Goal: Task Accomplishment & Management: Manage account settings

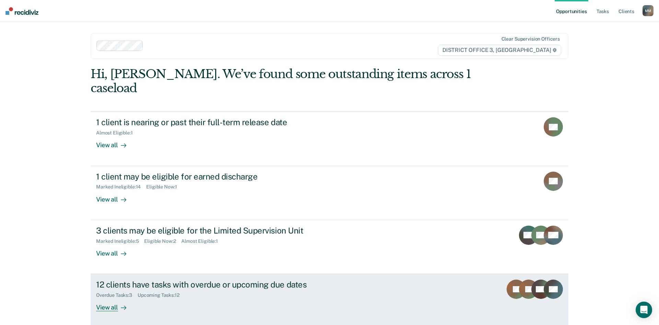
click at [185, 293] on div "12 clients have tasks with overdue or upcoming due dates Overdue Tasks : 3 Upco…" at bounding box center [225, 295] width 258 height 32
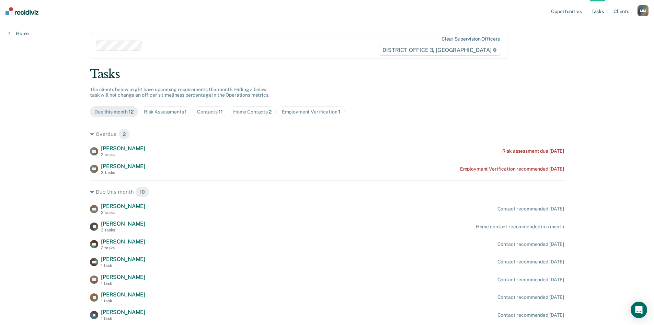
click at [166, 113] on div "Risk Assessments 1" at bounding box center [165, 112] width 43 height 6
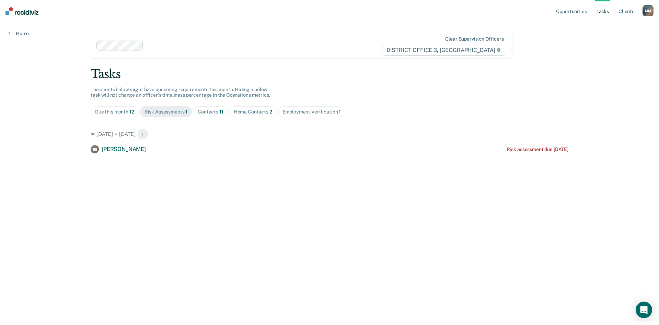
click at [215, 113] on div "Contacts 11" at bounding box center [211, 112] width 26 height 6
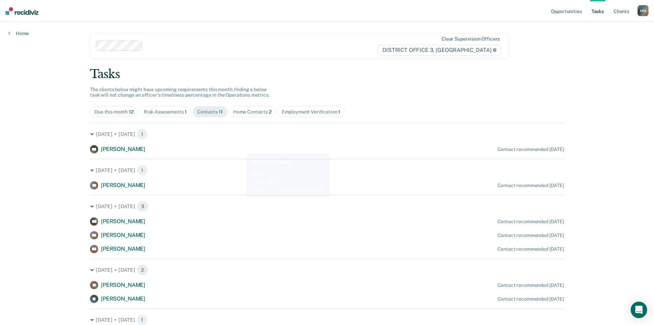
click at [241, 113] on div "Home Contacts 2" at bounding box center [252, 112] width 38 height 6
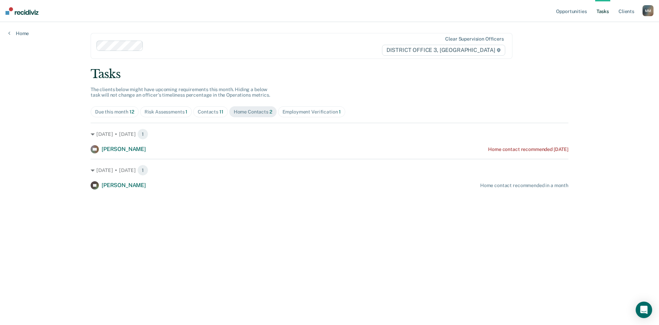
click at [318, 110] on div "Employment Verification 1" at bounding box center [312, 112] width 59 height 6
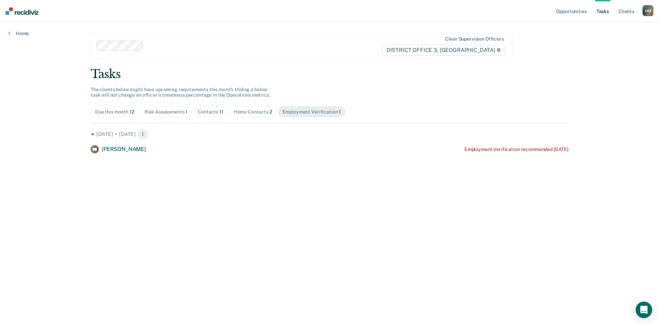
click at [253, 108] on span "Home Contacts 2" at bounding box center [252, 111] width 47 height 11
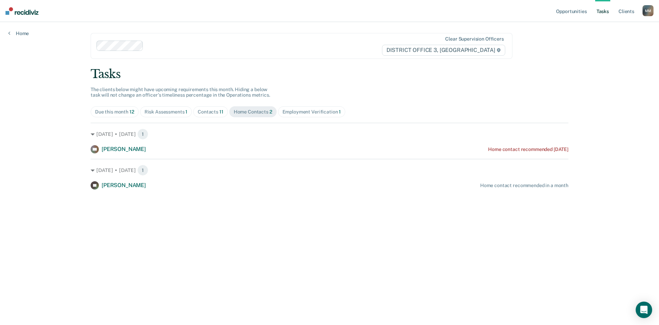
click at [306, 106] on span "Employment Verification 1" at bounding box center [312, 111] width 68 height 11
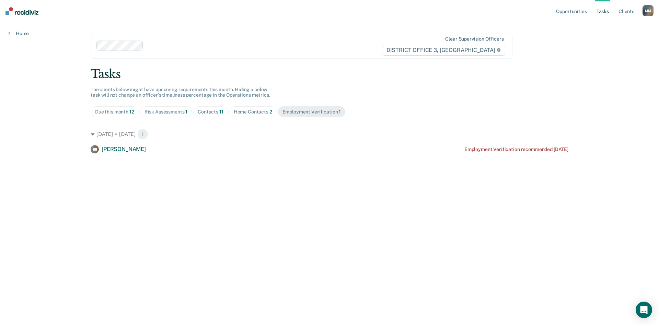
click at [263, 111] on div "Home Contacts 2" at bounding box center [253, 112] width 38 height 6
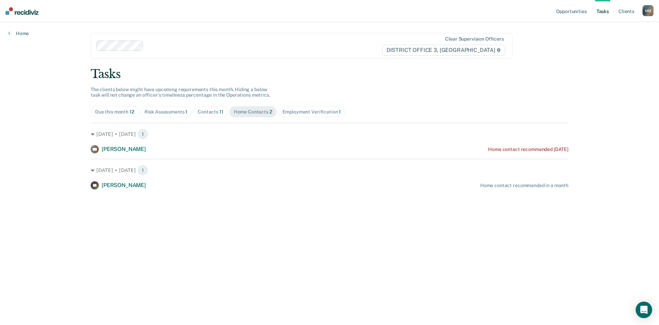
click at [326, 109] on div "Employment Verification 1" at bounding box center [312, 112] width 59 height 6
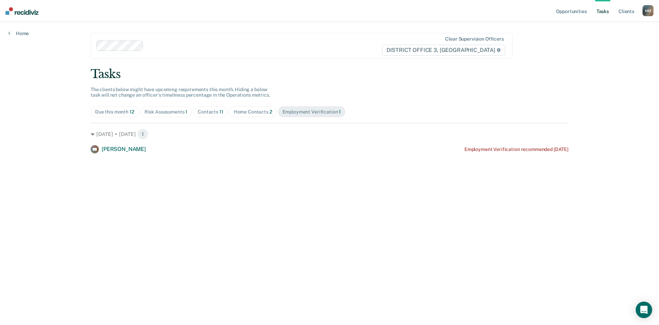
click at [246, 109] on div "Home Contacts 2" at bounding box center [253, 112] width 38 height 6
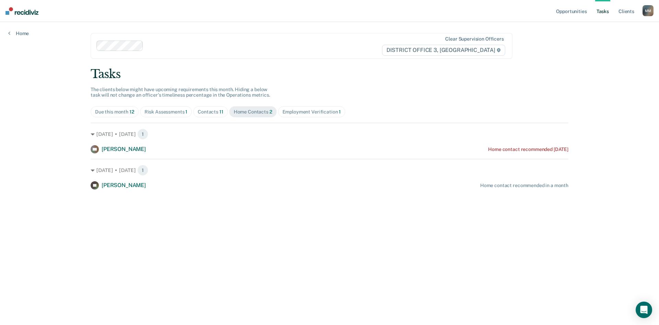
click at [306, 110] on div "Employment Verification 1" at bounding box center [312, 112] width 59 height 6
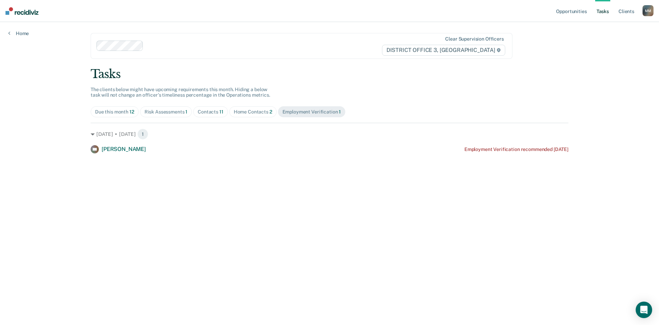
click at [255, 110] on div "Home Contacts 2" at bounding box center [253, 112] width 38 height 6
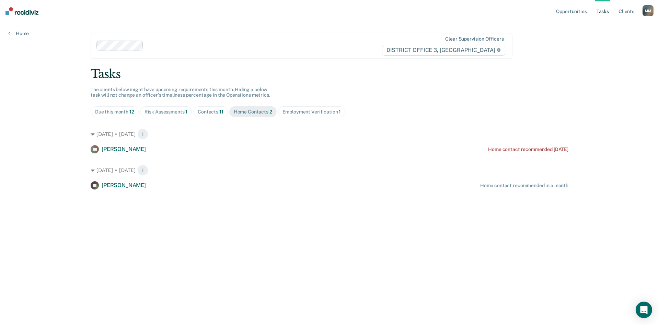
click at [323, 108] on span "Employment Verification 1" at bounding box center [312, 111] width 68 height 11
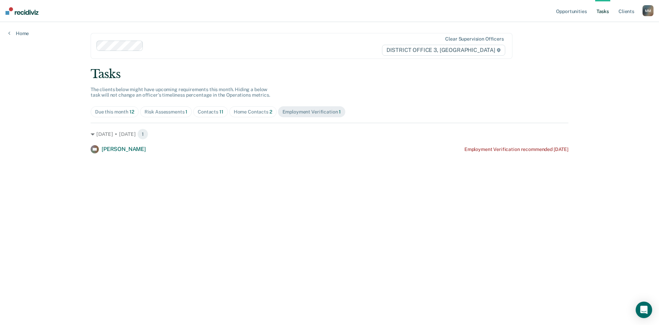
click at [260, 110] on div "Home Contacts 2" at bounding box center [253, 112] width 38 height 6
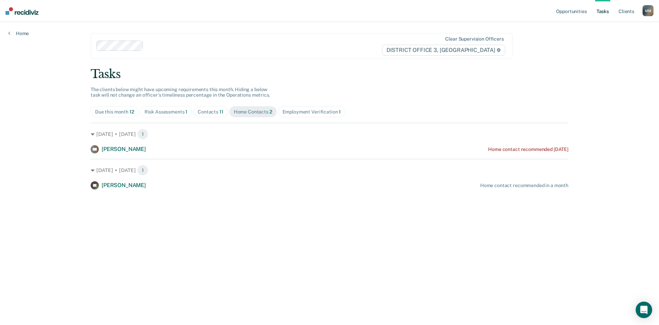
click at [297, 112] on div "Employment Verification 1" at bounding box center [312, 112] width 59 height 6
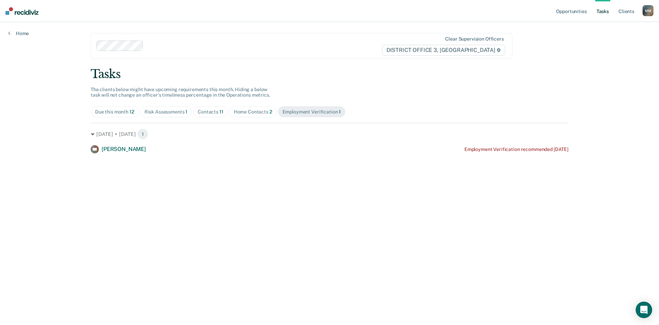
click at [240, 113] on div "Home Contacts 2" at bounding box center [253, 112] width 38 height 6
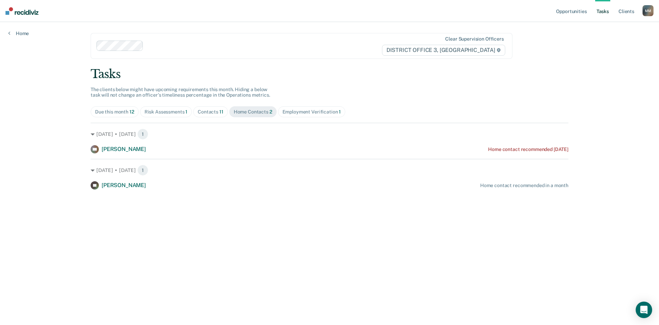
click at [206, 108] on span "Contacts 11" at bounding box center [210, 111] width 35 height 11
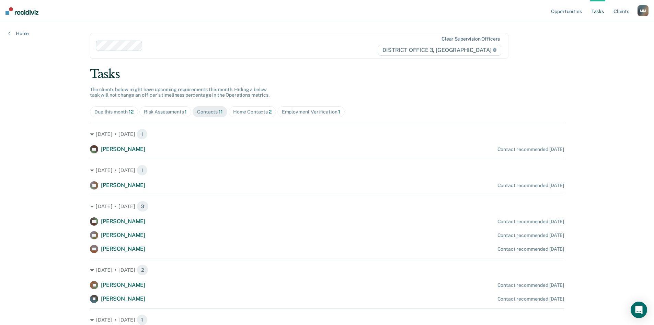
click at [182, 110] on div "Risk Assessments 1" at bounding box center [165, 112] width 43 height 6
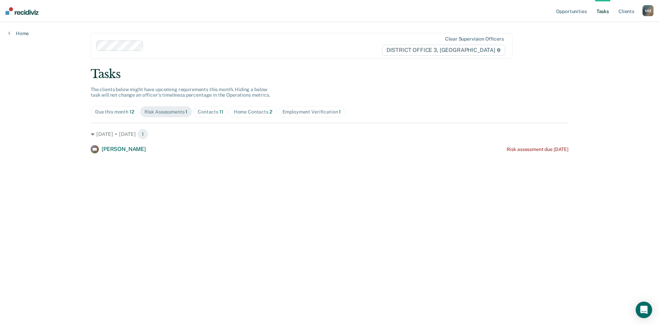
click at [313, 111] on div "Employment Verification 1" at bounding box center [312, 112] width 59 height 6
click at [254, 107] on span "Home Contacts 2" at bounding box center [252, 111] width 47 height 11
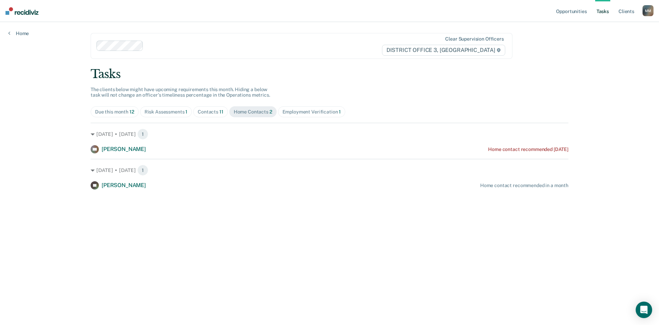
drag, startPoint x: 215, startPoint y: 110, endPoint x: 161, endPoint y: 103, distance: 53.9
click at [214, 110] on div "Contacts 11" at bounding box center [211, 112] width 26 height 6
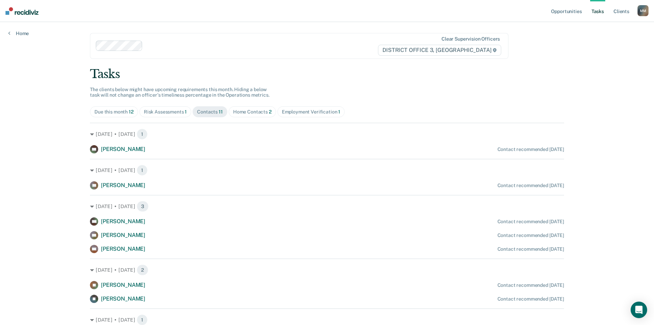
click at [243, 83] on div "Tasks The clients below might have upcoming requirements this month. Hiding a b…" at bounding box center [327, 245] width 474 height 357
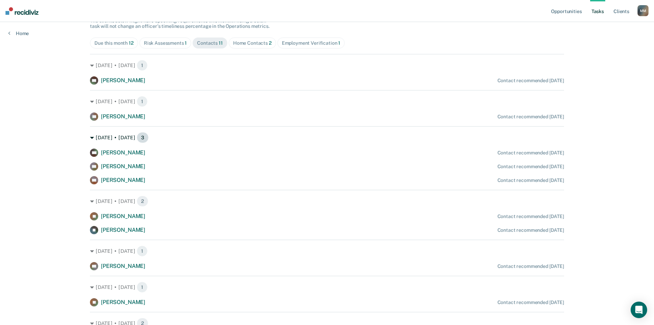
scroll to position [127, 0]
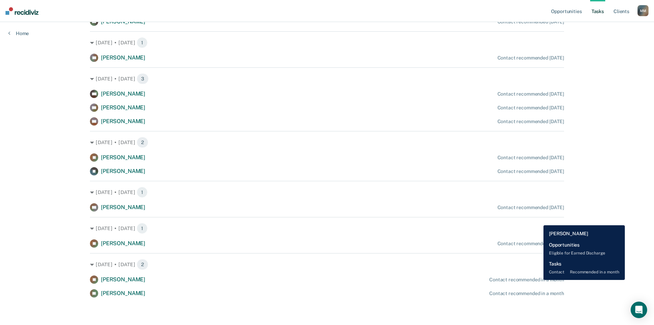
click at [538, 280] on div "Contact recommended in a month" at bounding box center [526, 279] width 75 height 6
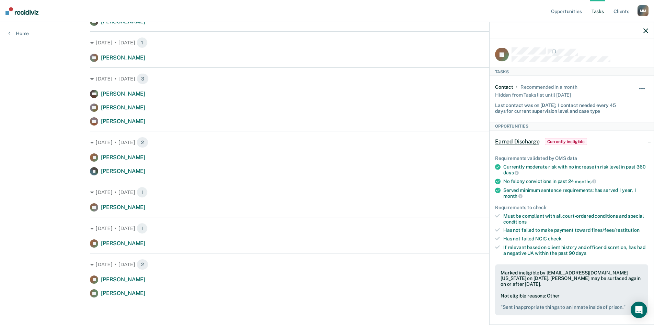
click at [638, 90] on button "button" at bounding box center [643, 92] width 12 height 11
click at [609, 144] on button "90 days" at bounding box center [623, 143] width 49 height 11
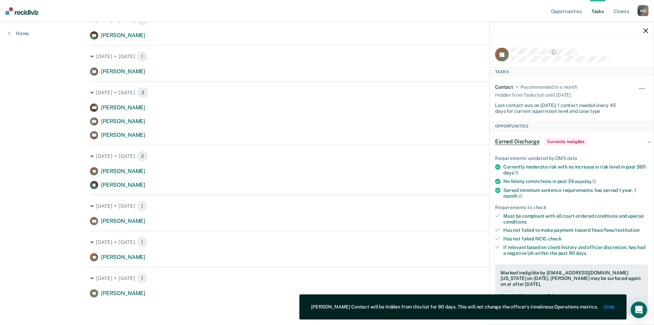
scroll to position [114, 0]
click at [646, 30] on icon "button" at bounding box center [646, 30] width 5 height 5
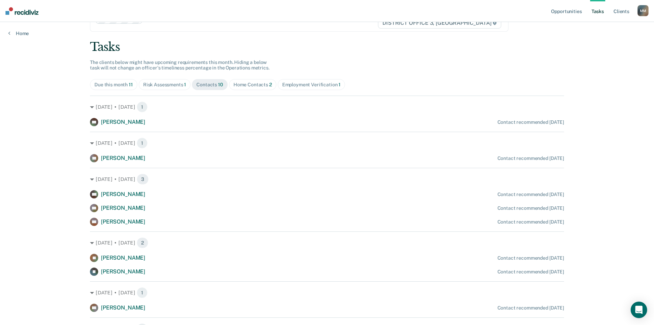
scroll to position [0, 0]
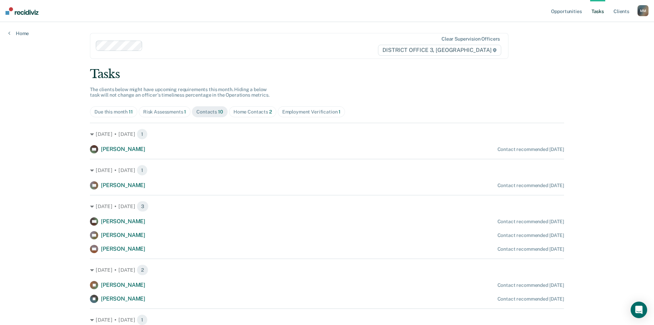
click at [174, 111] on div "Risk Assessments 1" at bounding box center [164, 112] width 43 height 6
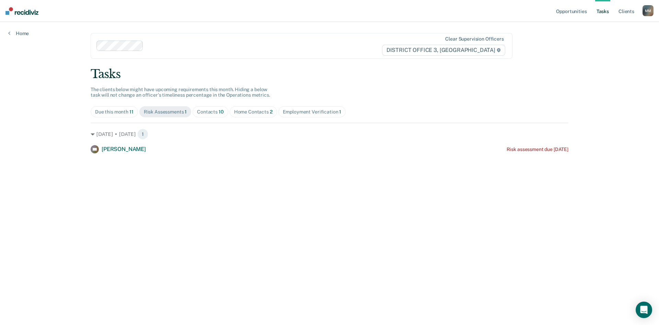
click at [250, 111] on div "Home Contacts 2" at bounding box center [253, 112] width 38 height 6
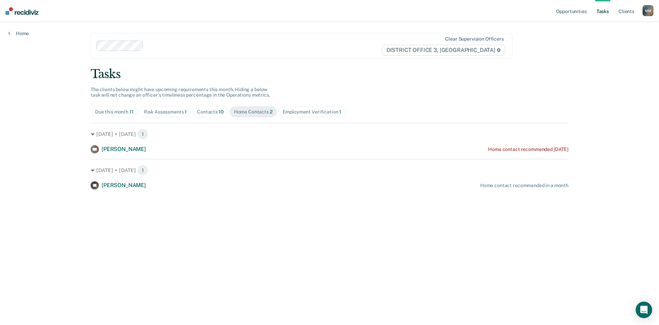
click at [306, 111] on div "Employment Verification 1" at bounding box center [312, 112] width 59 height 6
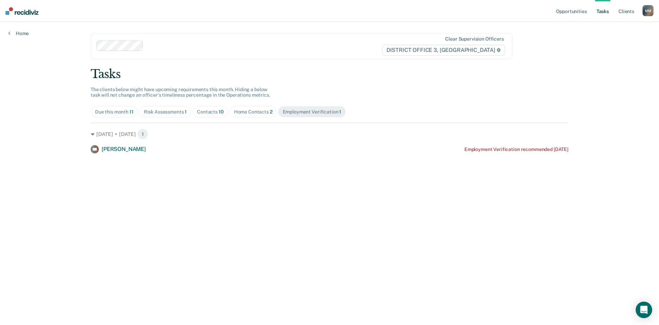
click at [245, 108] on span "Home Contacts 2" at bounding box center [253, 111] width 47 height 11
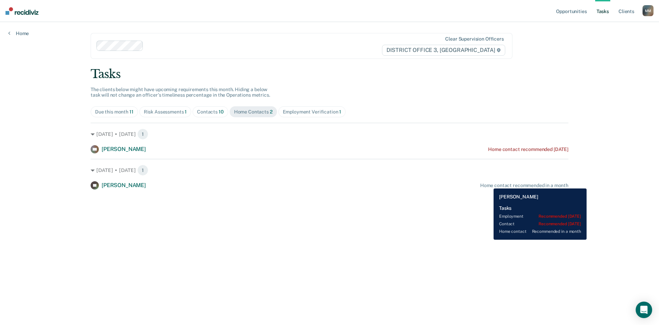
click at [489, 183] on div "Home contact recommended in a month" at bounding box center [524, 185] width 88 height 6
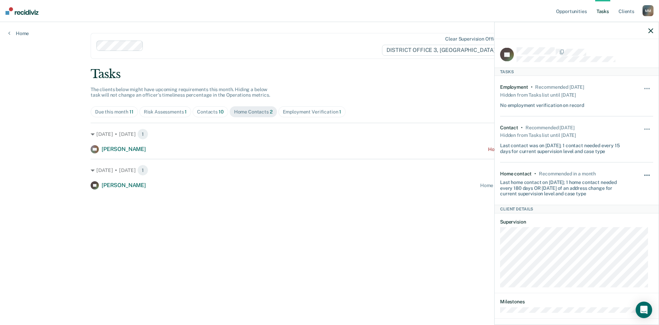
click at [642, 174] on button "button" at bounding box center [648, 178] width 12 height 11
click at [617, 218] on button "30 days" at bounding box center [628, 218] width 49 height 11
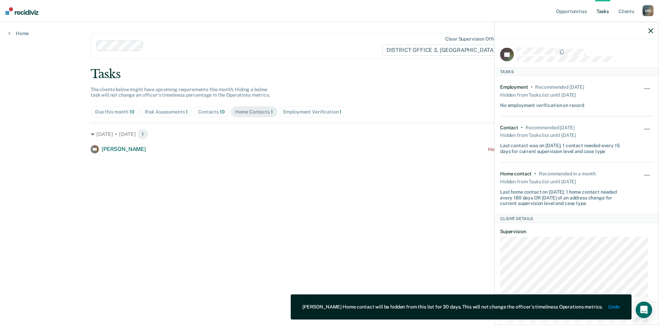
click at [652, 30] on icon "button" at bounding box center [651, 30] width 5 height 5
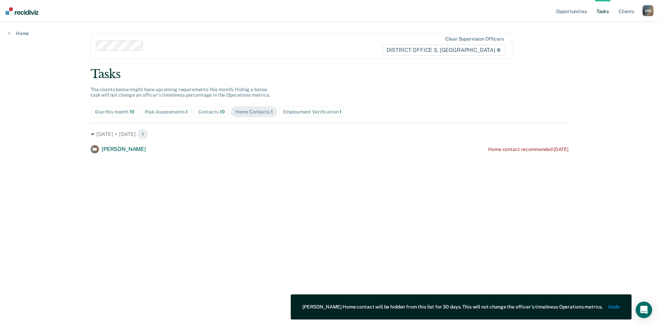
click at [331, 115] on span "Employment Verification 1" at bounding box center [313, 111] width 68 height 11
click at [195, 113] on span "Contacts 10" at bounding box center [212, 111] width 36 height 11
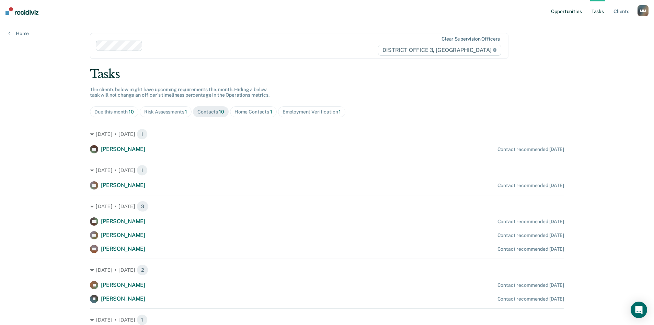
click at [571, 11] on link "Opportunities" at bounding box center [566, 11] width 33 height 22
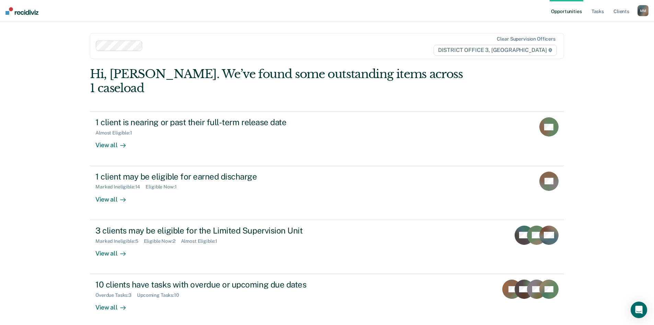
click at [617, 83] on div "Opportunities Tasks Client s [PERSON_NAME] Profile How it works Log Out Clear s…" at bounding box center [327, 177] width 654 height 355
click at [219, 34] on div "Clear supervision officers DISTRICT OFFICE 3, [GEOGRAPHIC_DATA]" at bounding box center [327, 46] width 474 height 26
click at [45, 66] on div "Opportunities Tasks Client s [PERSON_NAME] Profile How it works Log Out option …" at bounding box center [327, 177] width 654 height 355
